Goal: Navigation & Orientation: Go to known website

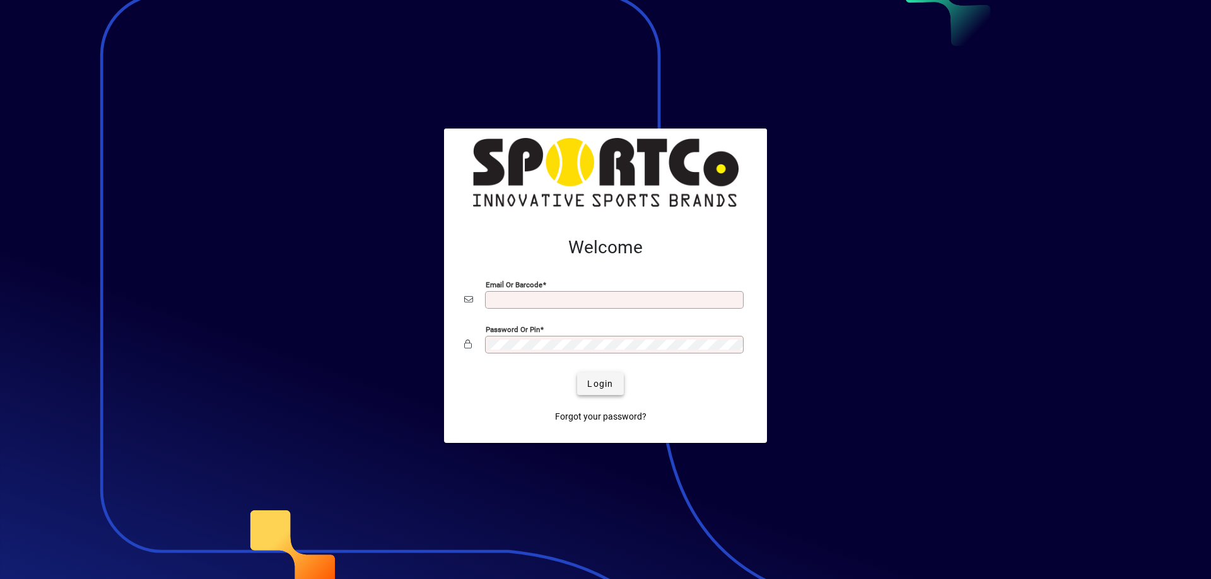
type input "**********"
click at [594, 383] on span "Login" at bounding box center [600, 384] width 26 height 13
